Goal: Information Seeking & Learning: Learn about a topic

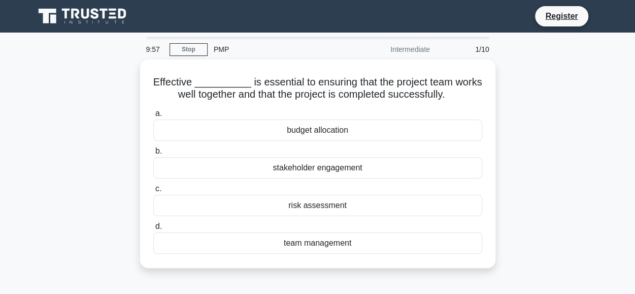
click at [542, 134] on div "Effective __________ is essential to ensuring that the project team works well …" at bounding box center [317, 169] width 579 height 220
click at [191, 49] on link "Stop" at bounding box center [189, 49] width 38 height 13
